Goal: Transaction & Acquisition: Book appointment/travel/reservation

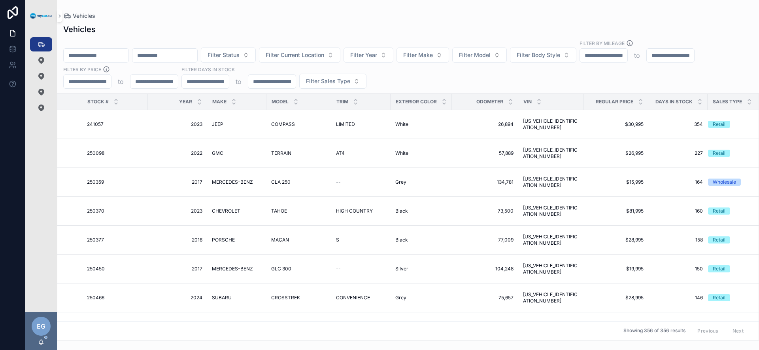
scroll to position [0, 174]
click at [639, 99] on icon "scrollable content" at bounding box center [640, 99] width 3 height 1
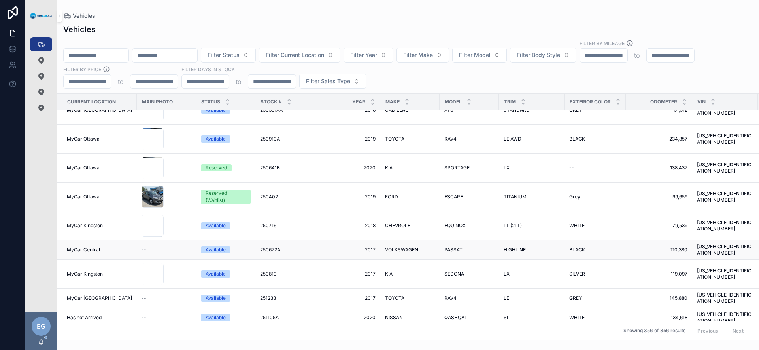
scroll to position [1225, 0]
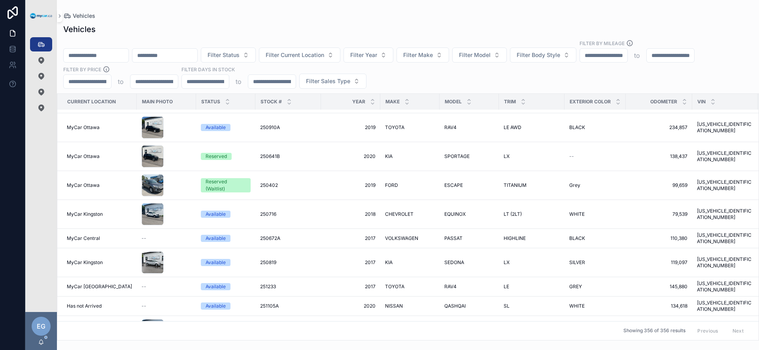
click at [434, 85] on div "Filter Status Filter Current Location Filter Year Filter Make Filter Model Filt…" at bounding box center [408, 64] width 702 height 49
click at [449, 57] on button "Filter Make" at bounding box center [423, 54] width 53 height 15
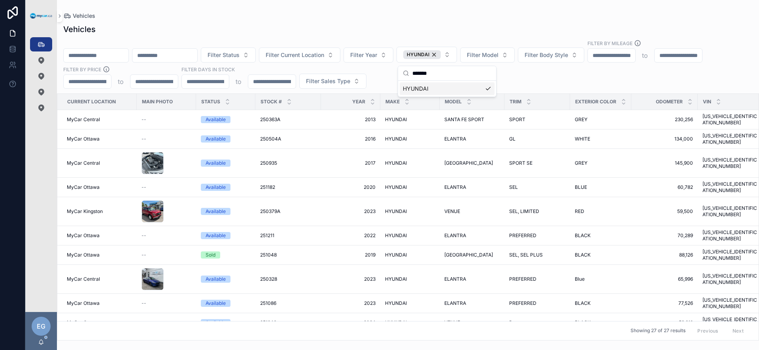
type input "*******"
click at [382, 83] on div "Filter Status Filter Current Location Filter Year HYUNDAI Filter Model Filter B…" at bounding box center [408, 64] width 702 height 49
click at [457, 57] on button "HYUNDAI" at bounding box center [427, 55] width 61 height 16
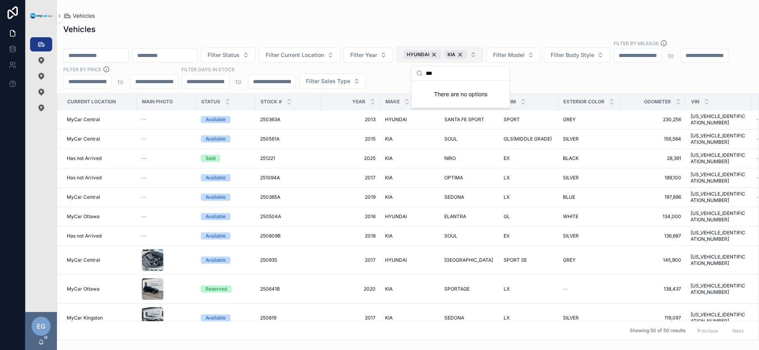
type input "***"
click at [441, 55] on div "HYUNDAI" at bounding box center [422, 54] width 38 height 9
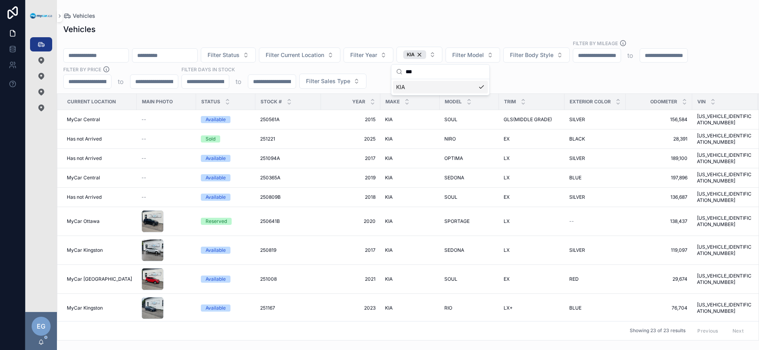
click at [569, 81] on div "Filter Status Filter Current Location Filter Year KIA Filter Model Filter Body …" at bounding box center [408, 64] width 702 height 49
click at [426, 54] on div "KIA" at bounding box center [414, 54] width 23 height 9
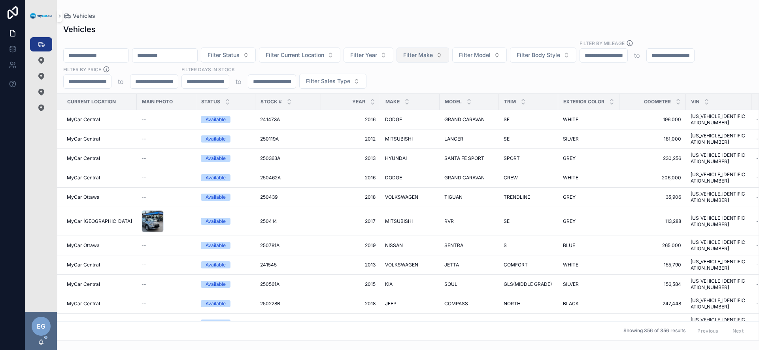
click at [433, 55] on span "Filter Make" at bounding box center [418, 55] width 30 height 8
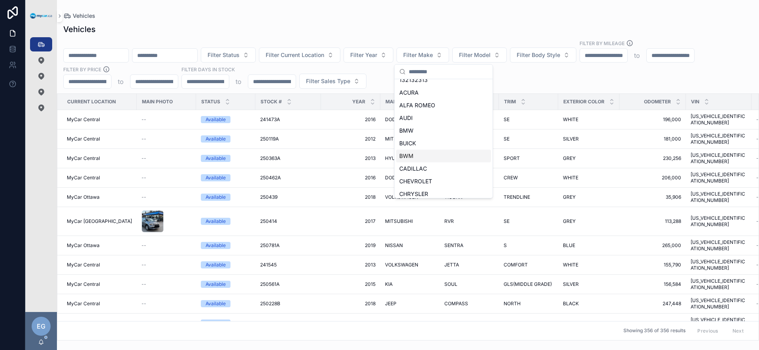
scroll to position [9, 0]
click at [452, 130] on div "BMW" at bounding box center [443, 129] width 95 height 13
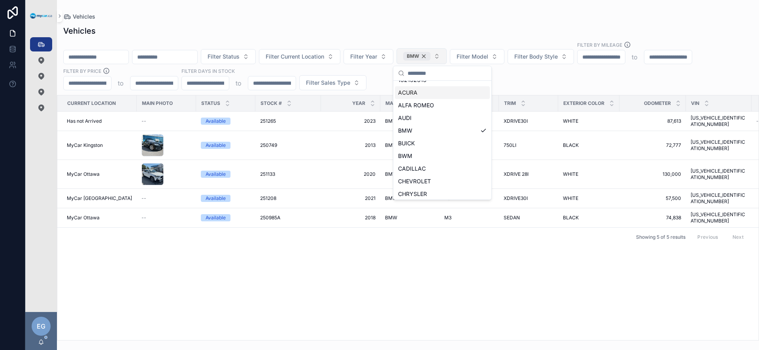
click at [431, 56] on div "BMW" at bounding box center [416, 56] width 27 height 9
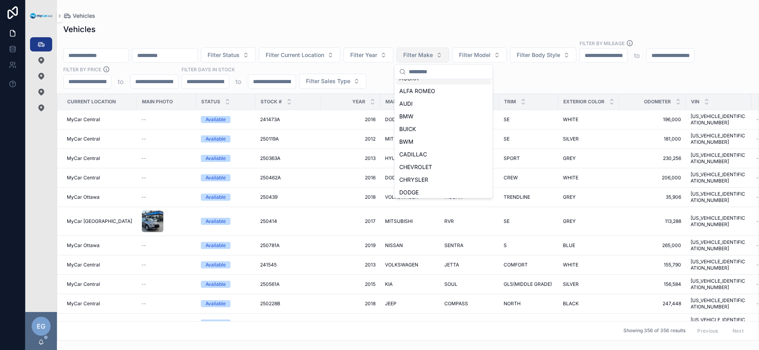
scroll to position [9, 0]
click at [433, 56] on span "Filter Make" at bounding box center [418, 55] width 30 height 8
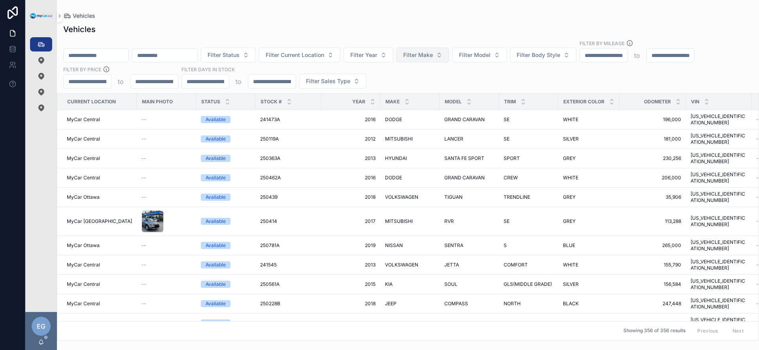
click at [433, 56] on span "Filter Make" at bounding box center [418, 55] width 30 height 8
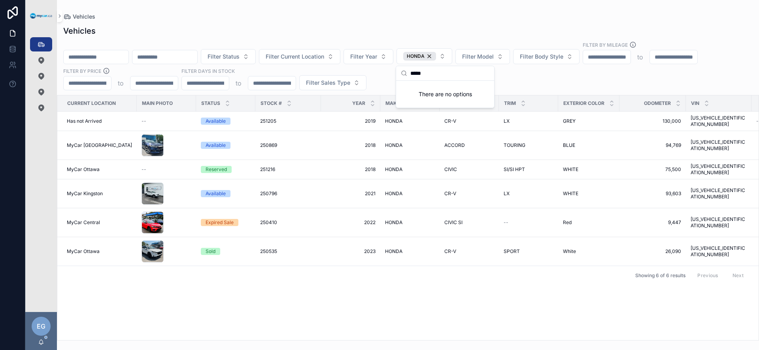
type input "*****"
click at [566, 79] on div "Filter Status Filter Current Location Filter Year HONDA Filter Model Filter Bod…" at bounding box center [408, 65] width 702 height 49
click at [436, 55] on div "HONDA" at bounding box center [419, 56] width 33 height 9
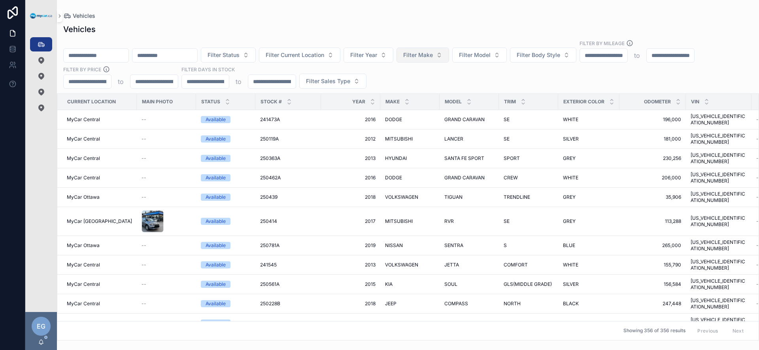
click at [433, 57] on span "Filter Make" at bounding box center [418, 55] width 30 height 8
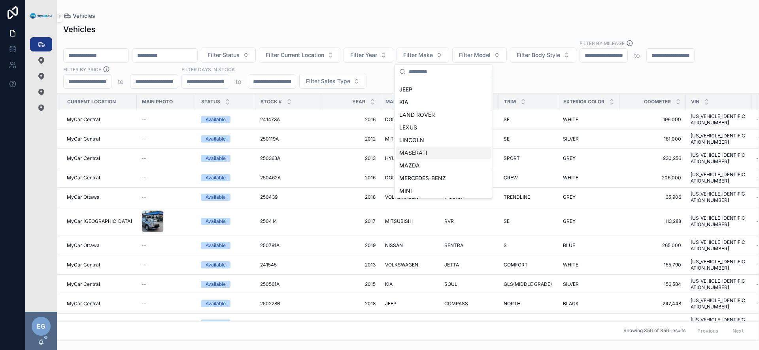
scroll to position [232, 0]
click at [446, 161] on div "MAZDA" at bounding box center [443, 159] width 95 height 13
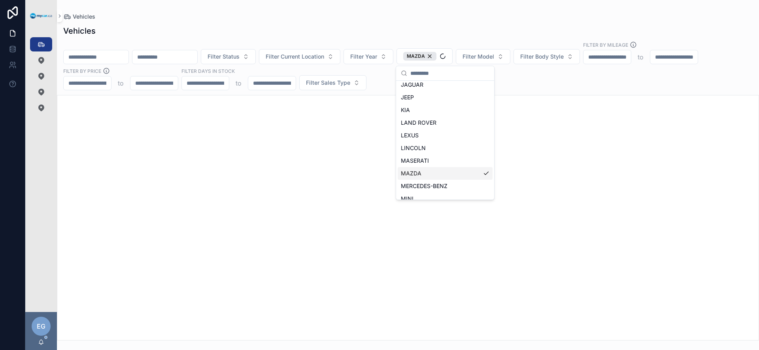
scroll to position [244, 0]
click at [563, 83] on div "Filter Status Filter Current Location Filter Year MAZDA Filter Model Filter Bod…" at bounding box center [408, 65] width 702 height 49
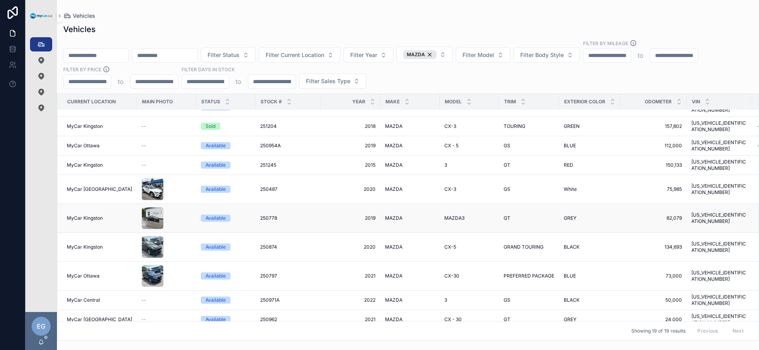
scroll to position [20, 0]
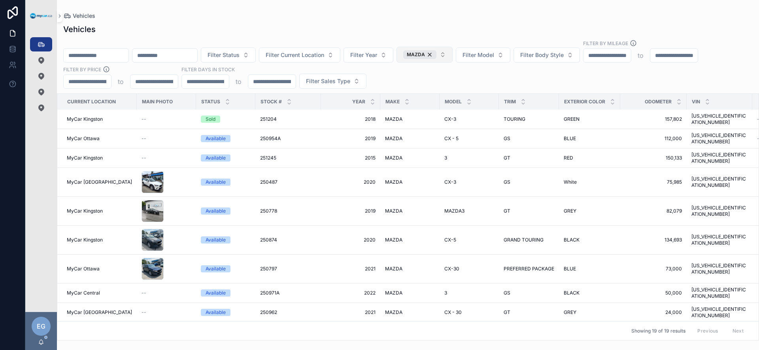
click at [437, 53] on div "MAZDA" at bounding box center [419, 54] width 33 height 9
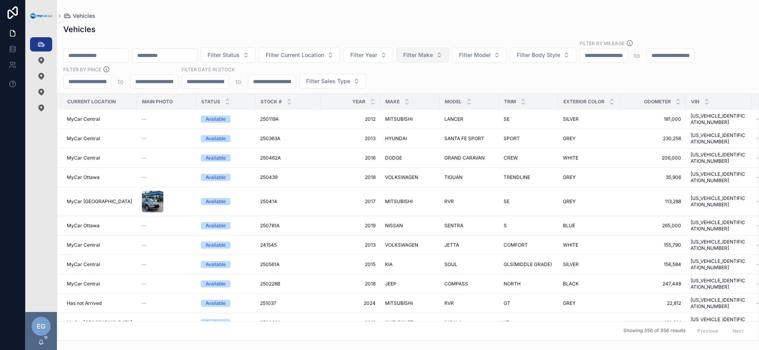
click at [449, 54] on button "Filter Make" at bounding box center [423, 54] width 53 height 15
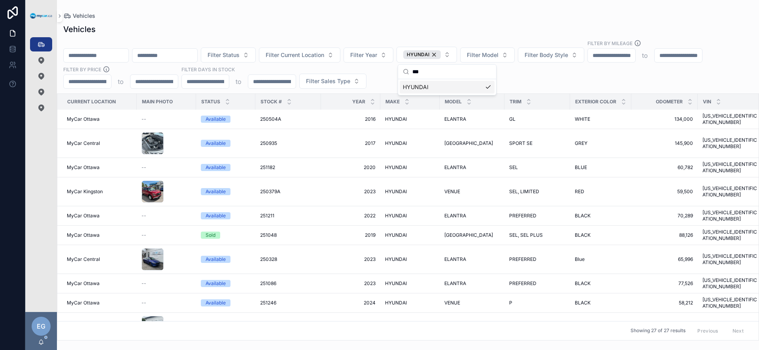
type input "***"
click at [441, 87] on div "HYUNDAI" at bounding box center [447, 87] width 95 height 13
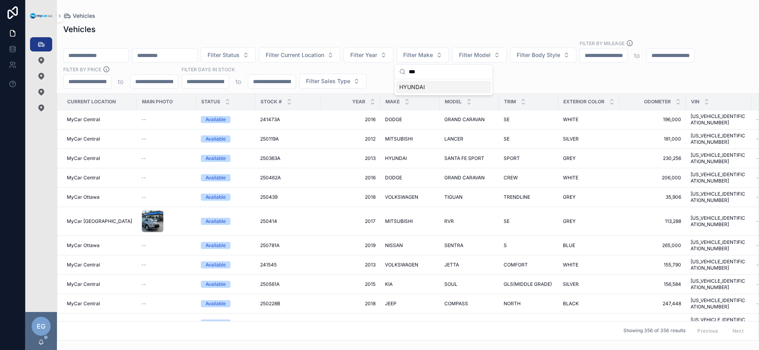
click at [548, 78] on div "Filter Status Filter Current Location Filter Year Filter Make Filter Model Filt…" at bounding box center [408, 64] width 702 height 49
click at [433, 57] on span "Filter Make" at bounding box center [418, 55] width 30 height 8
type input "***"
click at [445, 85] on div "HYUNDAI" at bounding box center [443, 87] width 95 height 13
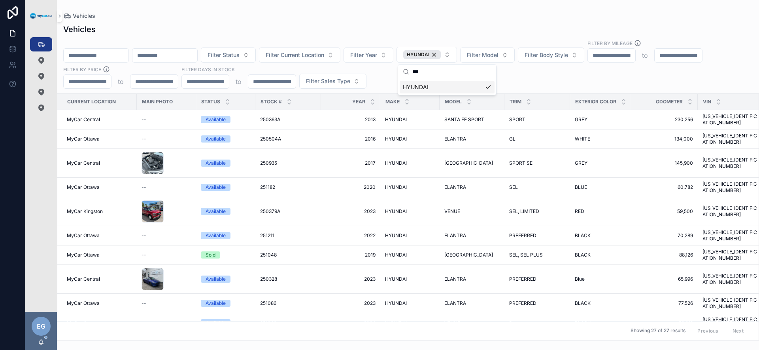
click at [533, 83] on div "Filter Status Filter Current Location Filter Year HYUNDAI Filter Model Filter B…" at bounding box center [408, 64] width 702 height 49
click at [409, 184] on div "HYUNDAI HYUNDAI" at bounding box center [410, 187] width 50 height 6
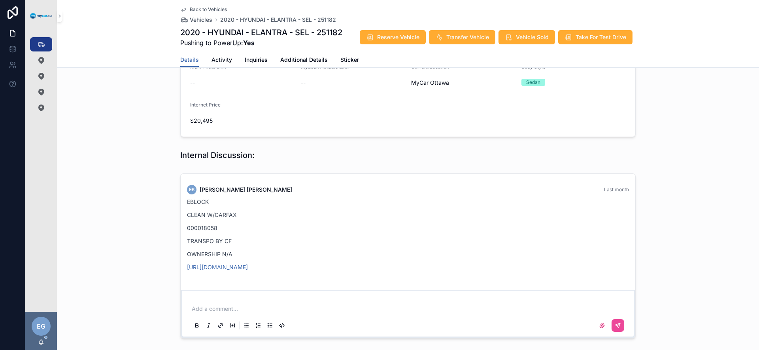
scroll to position [288, 0]
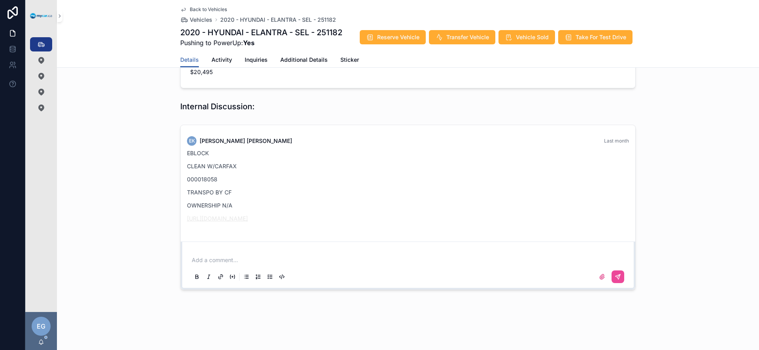
click at [248, 217] on link "https://graph.eblock.com/share/J00rX0txxXuf9ocI" at bounding box center [217, 218] width 61 height 7
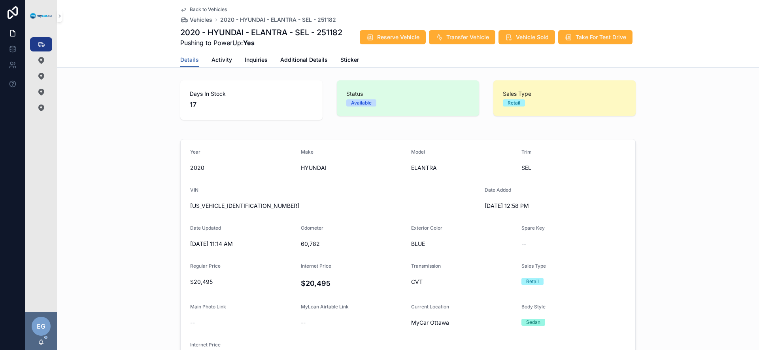
click at [230, 205] on span "KMHD84LFXLU969833" at bounding box center [334, 206] width 288 height 8
copy span "KMHD84LFXLU969833"
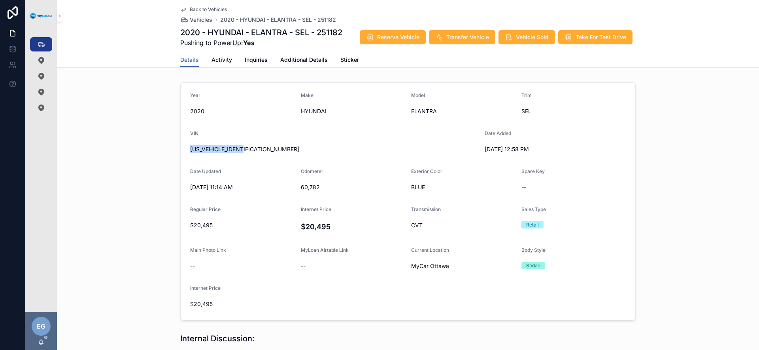
scroll to position [62, 0]
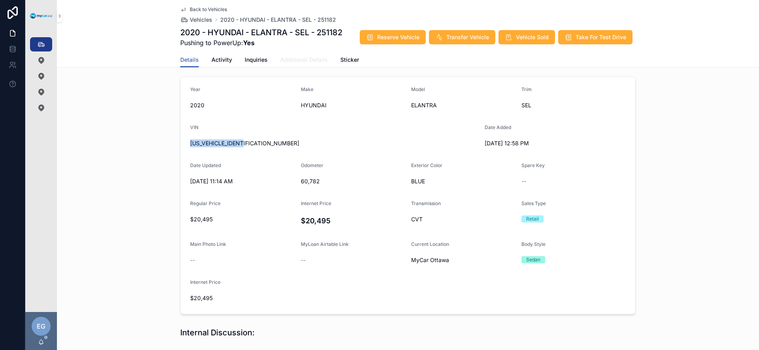
click at [303, 60] on span "Additional Details" at bounding box center [303, 60] width 47 height 8
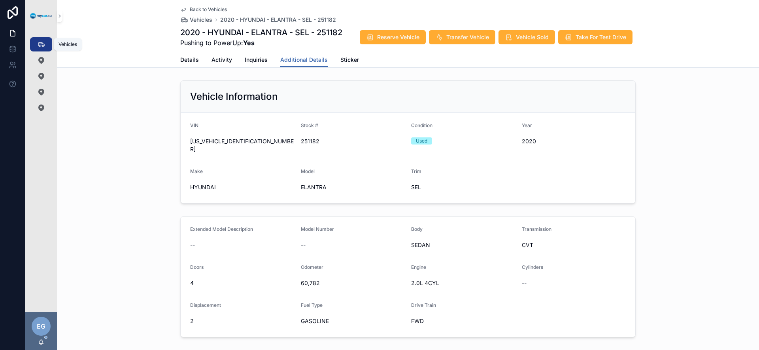
click at [42, 42] on icon "scrollable content" at bounding box center [41, 44] width 8 height 8
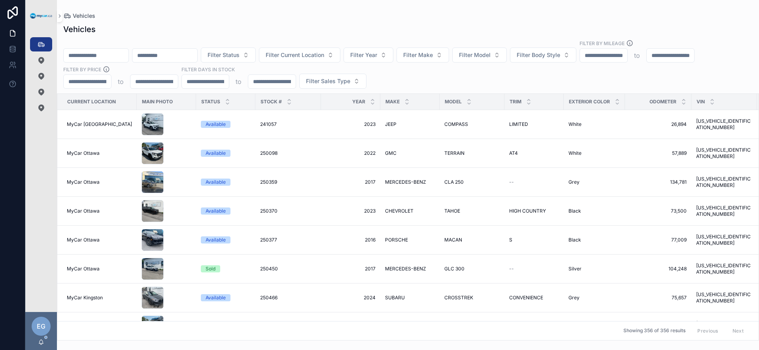
click at [408, 75] on div "Filter Status Filter Current Location Filter Year Filter Make Filter Model Filt…" at bounding box center [408, 64] width 702 height 49
click at [433, 57] on span "Filter Make" at bounding box center [418, 55] width 30 height 8
type input "******"
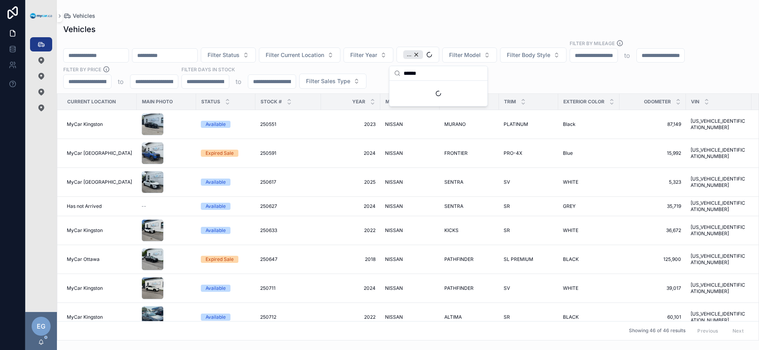
click at [541, 88] on div "Vehicles Filter Status Filter Current Location Filter Year ... Filter Model Fil…" at bounding box center [408, 179] width 702 height 321
click at [481, 57] on span "Filter Model" at bounding box center [465, 55] width 32 height 8
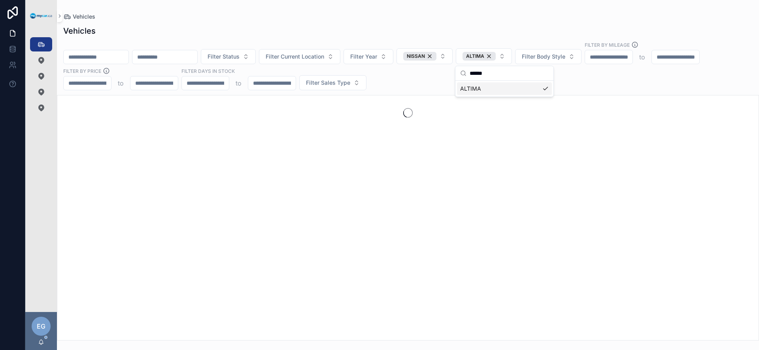
type input "******"
click at [395, 78] on div "Filter Status Filter Current Location Filter Year NISSAN ALTIMA Filter Body Sty…" at bounding box center [408, 65] width 702 height 49
click at [460, 74] on div "Filter Status Filter Current Location Filter Year NISSAN ALTIMA Filter Body Sty…" at bounding box center [408, 65] width 702 height 49
click at [435, 88] on div "Filter Status Filter Current Location Filter Year NISSAN ALTIMA Filter Body Sty…" at bounding box center [408, 65] width 702 height 49
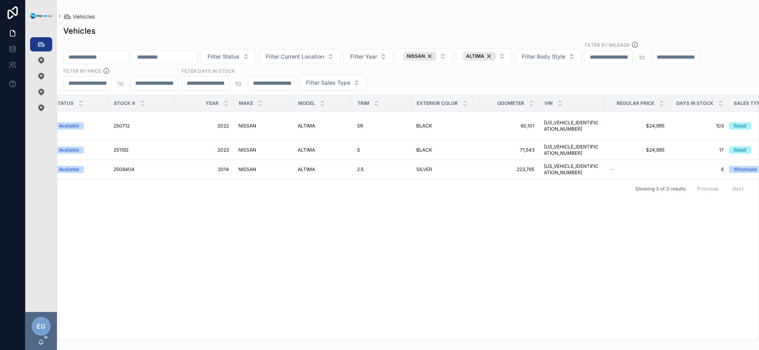
scroll to position [0, 144]
drag, startPoint x: 300, startPoint y: 295, endPoint x: 321, endPoint y: 303, distance: 22.3
click at [301, 297] on div "Current Location Main Photo Status Stock # Year Make Model Trim Exterior Color …" at bounding box center [408, 217] width 702 height 244
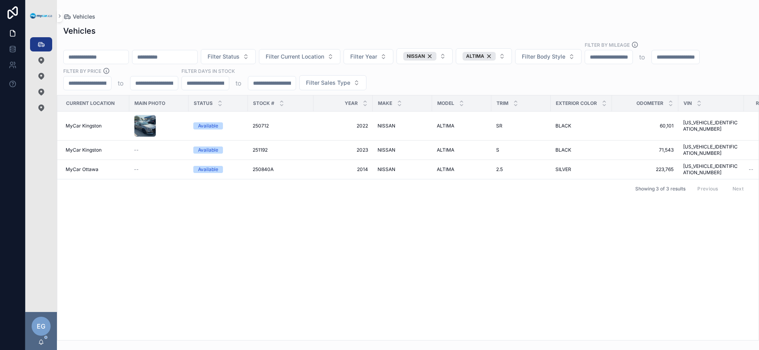
scroll to position [0, 0]
click at [289, 268] on div "Current Location Main Photo Status Stock # Year Make Model Trim Exterior Color …" at bounding box center [408, 217] width 702 height 244
drag, startPoint x: 326, startPoint y: 248, endPoint x: 329, endPoint y: 241, distance: 7.4
click at [326, 248] on div "Current Location Main Photo Status Stock # Year Make Model Trim Exterior Color …" at bounding box center [408, 217] width 702 height 244
click at [437, 57] on div "NISSAN" at bounding box center [419, 56] width 33 height 9
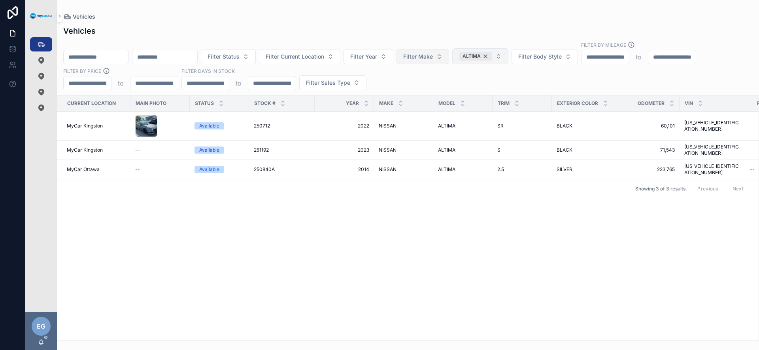
click at [492, 57] on div "ALTIMA" at bounding box center [475, 56] width 33 height 9
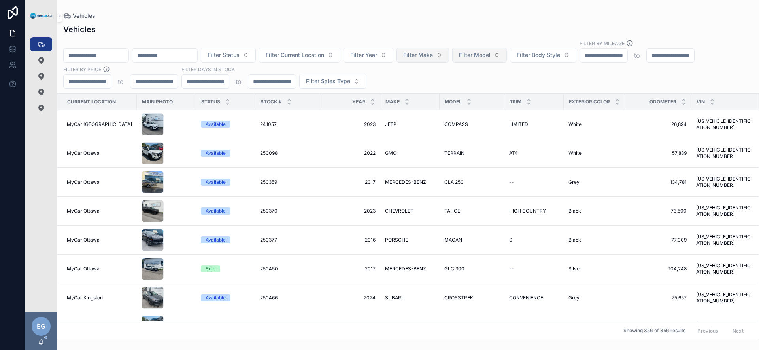
click at [458, 81] on div "Filter Status Filter Current Location Filter Year Filter Make Filter Model Filt…" at bounding box center [408, 64] width 702 height 49
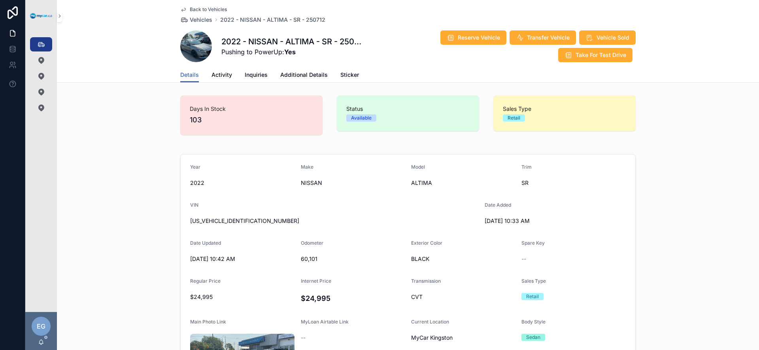
scroll to position [69, 0]
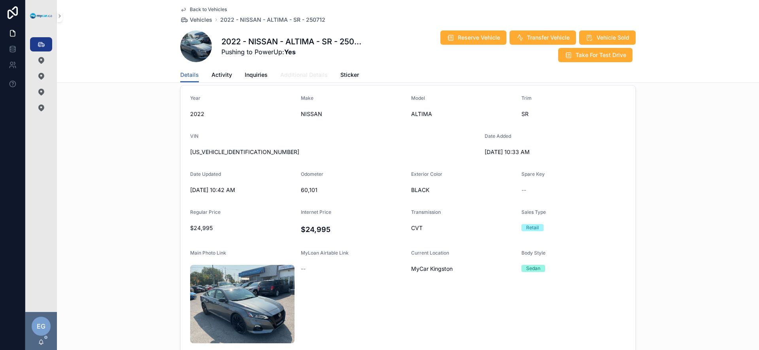
click at [287, 76] on span "Additional Details" at bounding box center [303, 75] width 47 height 8
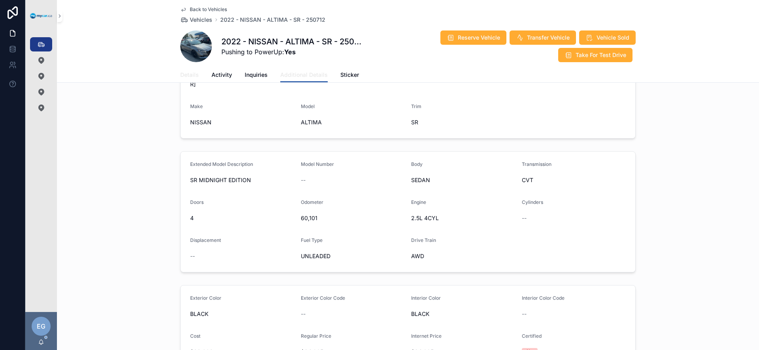
scroll to position [79, 0]
click at [185, 76] on span "Details" at bounding box center [189, 75] width 19 height 8
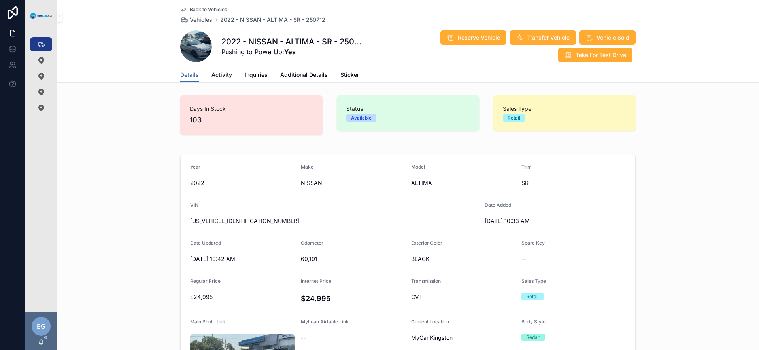
click at [235, 218] on span "1N4BL4CW6NN312573" at bounding box center [334, 221] width 288 height 8
copy span "1N4BL4CW6NN312573"
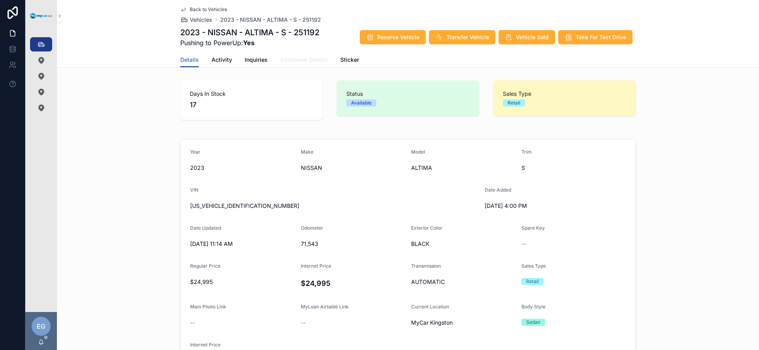
click at [312, 61] on span "Additional Details" at bounding box center [303, 60] width 47 height 8
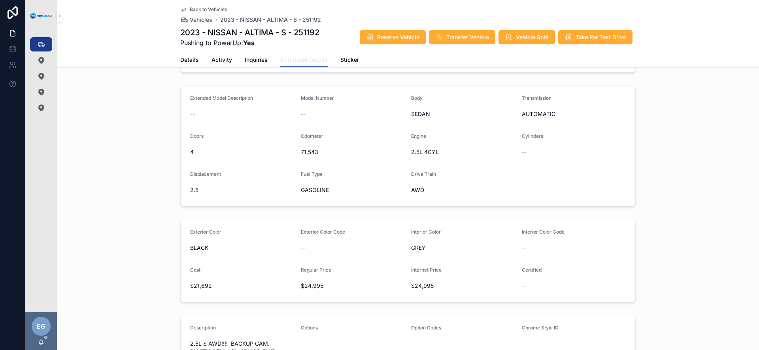
scroll to position [144, 0]
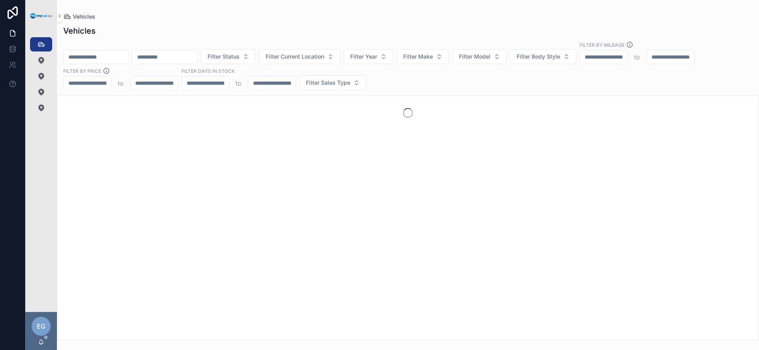
click at [360, 30] on div "Vehicles" at bounding box center [408, 30] width 690 height 11
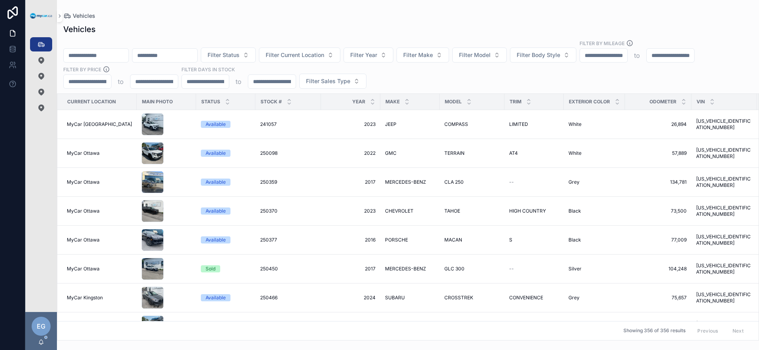
click at [413, 72] on div "Filter Status Filter Current Location Filter Year Filter Make Filter Model Filt…" at bounding box center [408, 64] width 702 height 49
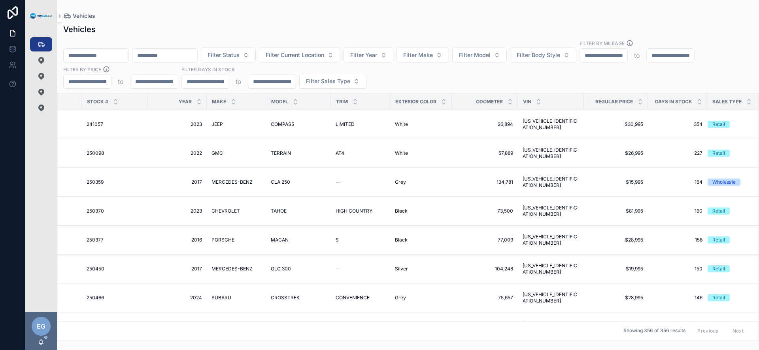
scroll to position [0, 174]
click at [637, 98] on icon "scrollable content" at bounding box center [639, 99] width 5 height 5
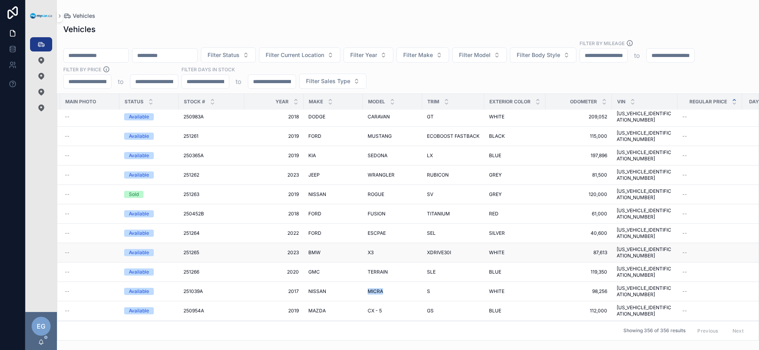
scroll to position [488, 70]
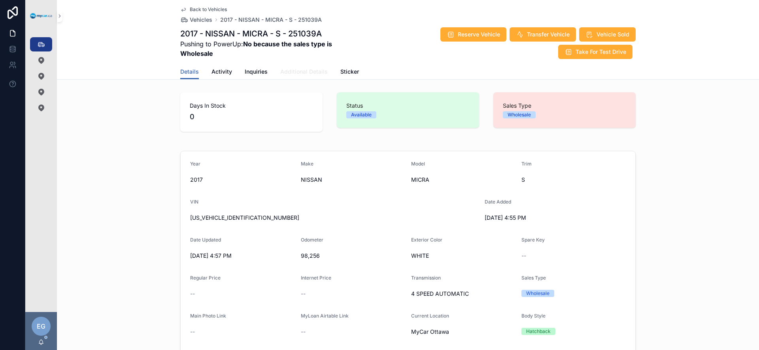
click at [308, 68] on span "Additional Details" at bounding box center [303, 72] width 47 height 8
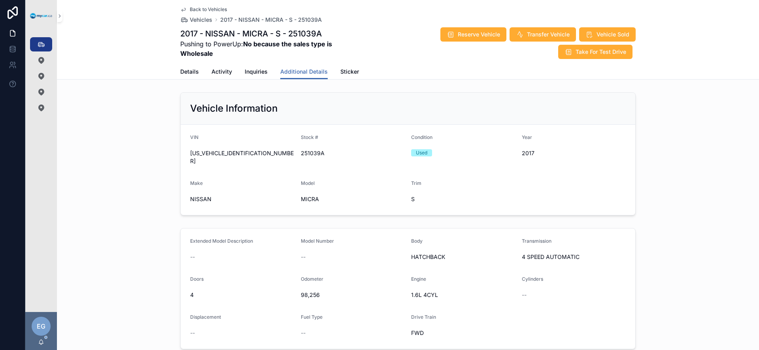
click at [234, 157] on div "3N1CK3CP1HL236210" at bounding box center [242, 157] width 104 height 21
click at [235, 155] on span "3N1CK3CP1HL236210" at bounding box center [242, 157] width 104 height 16
click at [232, 153] on span "3N1CK3CP1HL236210" at bounding box center [242, 157] width 104 height 16
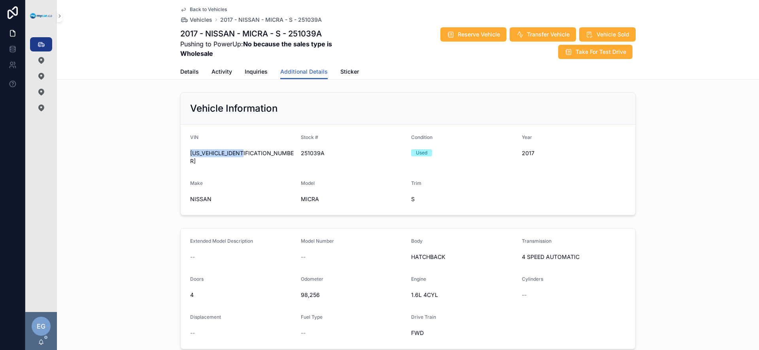
copy span "3N1CK3CP1HL236210"
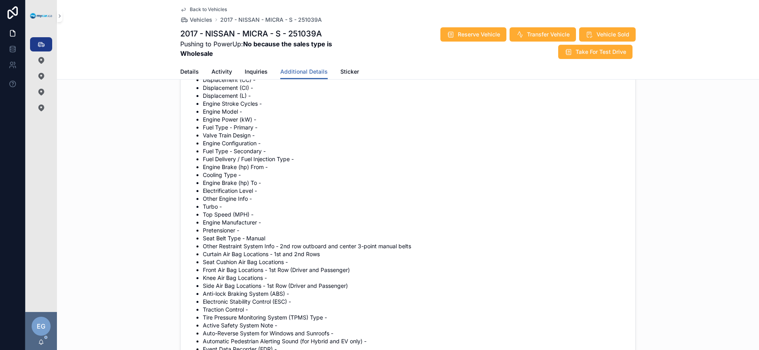
scroll to position [1329, 0]
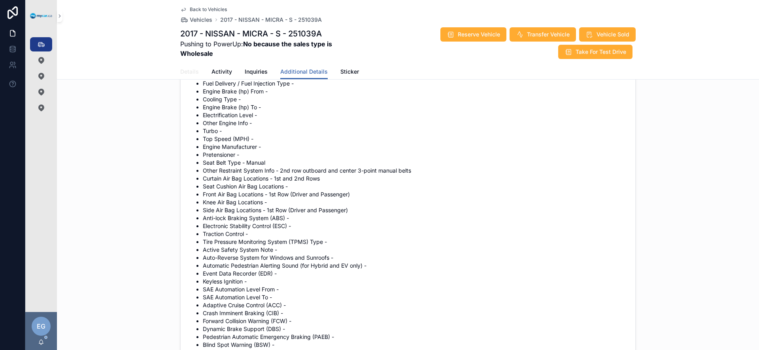
click at [185, 72] on span "Details" at bounding box center [189, 72] width 19 height 8
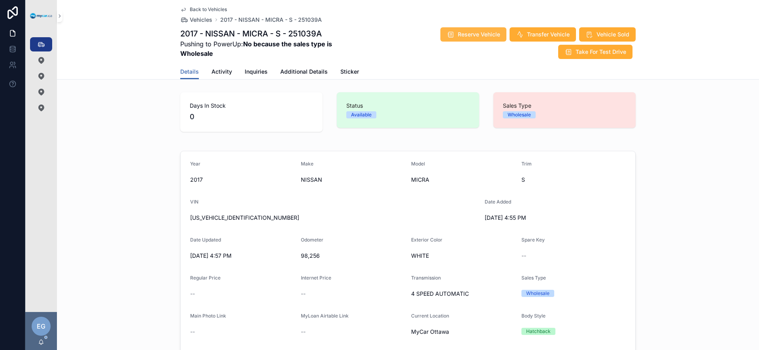
click at [473, 34] on span "Reserve Vehicle" at bounding box center [479, 34] width 42 height 8
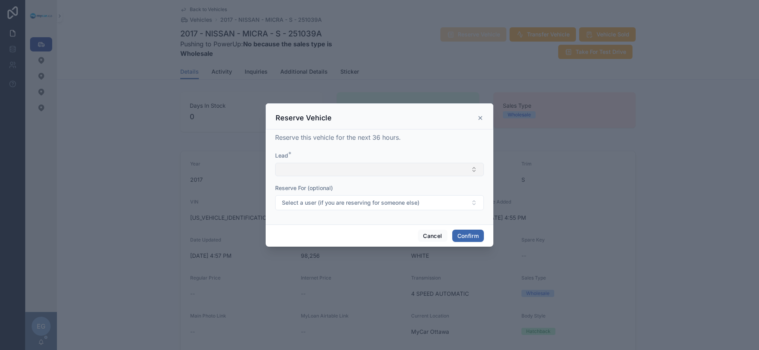
click at [401, 167] on button "Select Button" at bounding box center [379, 169] width 209 height 13
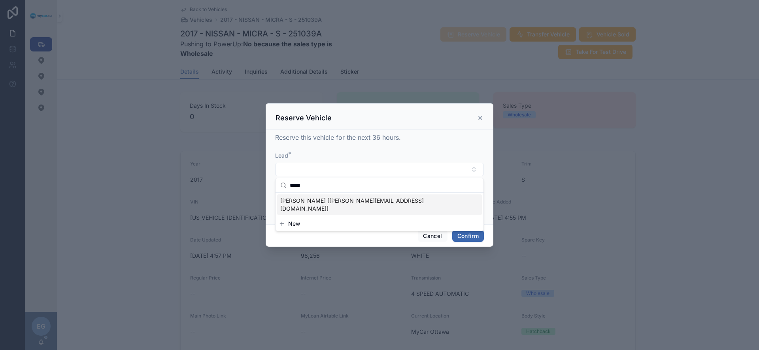
type input "*****"
click at [367, 202] on span "MOMIN KHALID [momin@gmail.com]" at bounding box center [374, 205] width 189 height 16
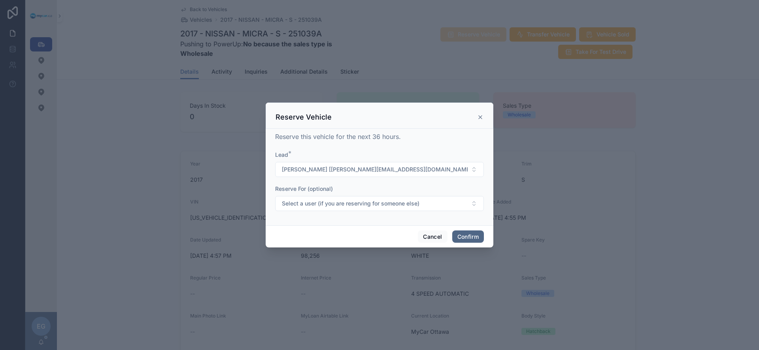
click at [473, 238] on button "Confirm" at bounding box center [468, 236] width 32 height 13
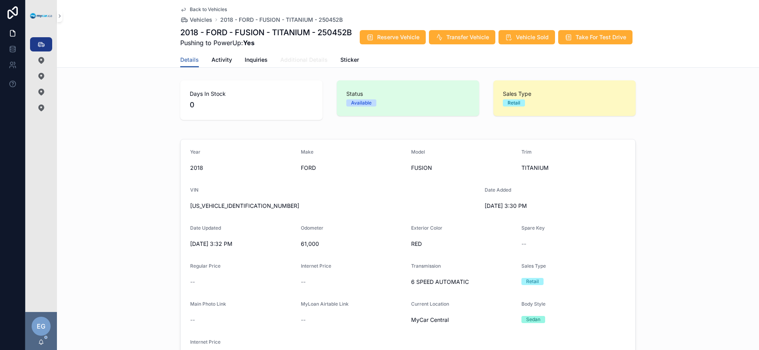
click at [314, 61] on span "Additional Details" at bounding box center [303, 60] width 47 height 8
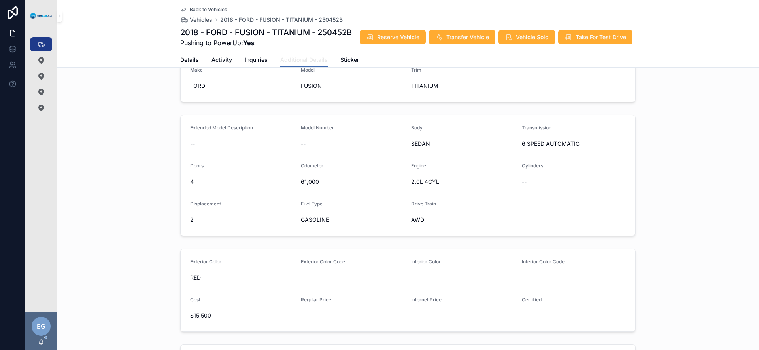
scroll to position [95, 0]
